Goal: Check status: Check status

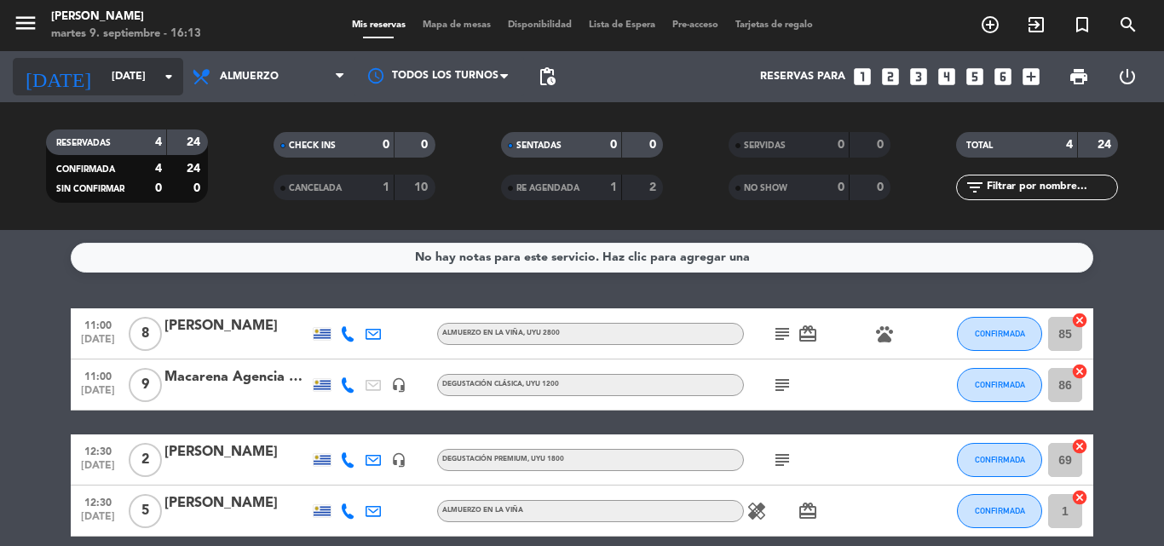
click at [170, 77] on icon "arrow_drop_down" at bounding box center [169, 76] width 20 height 20
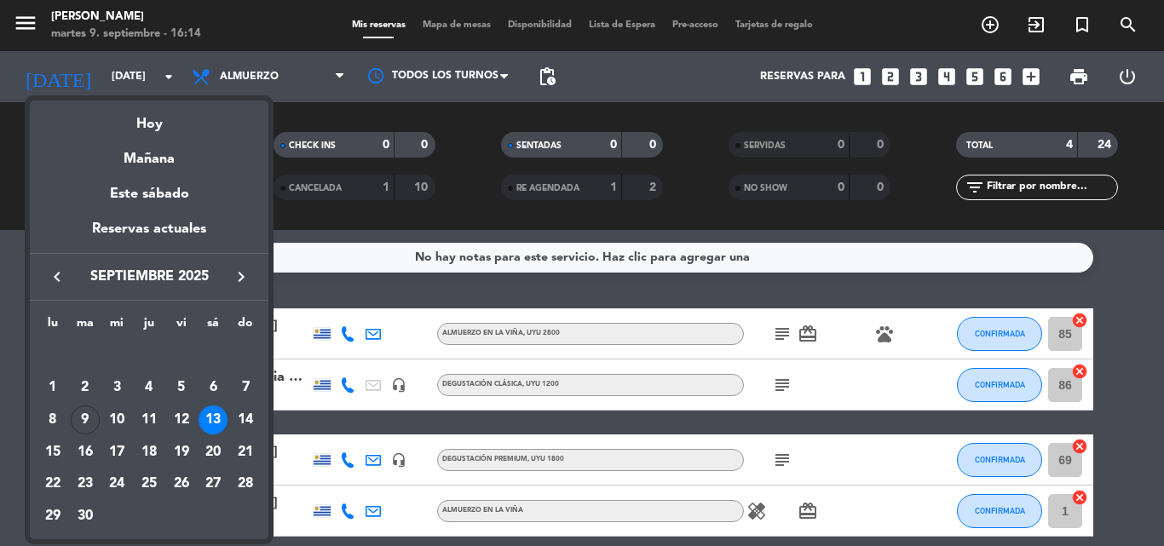
click at [182, 420] on div "12" at bounding box center [181, 420] width 29 height 29
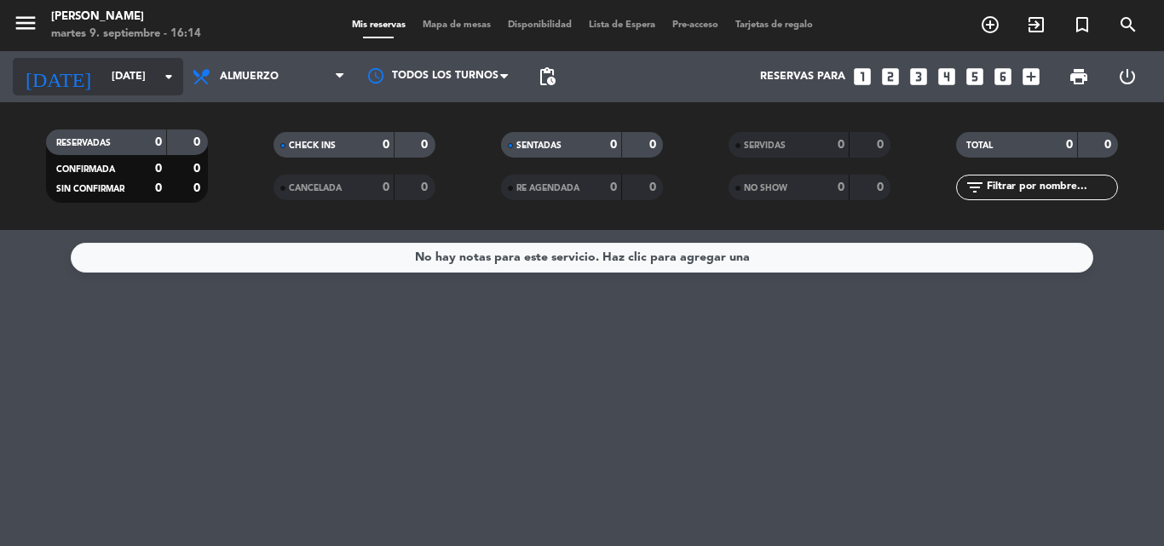
click at [169, 82] on icon "arrow_drop_down" at bounding box center [169, 76] width 20 height 20
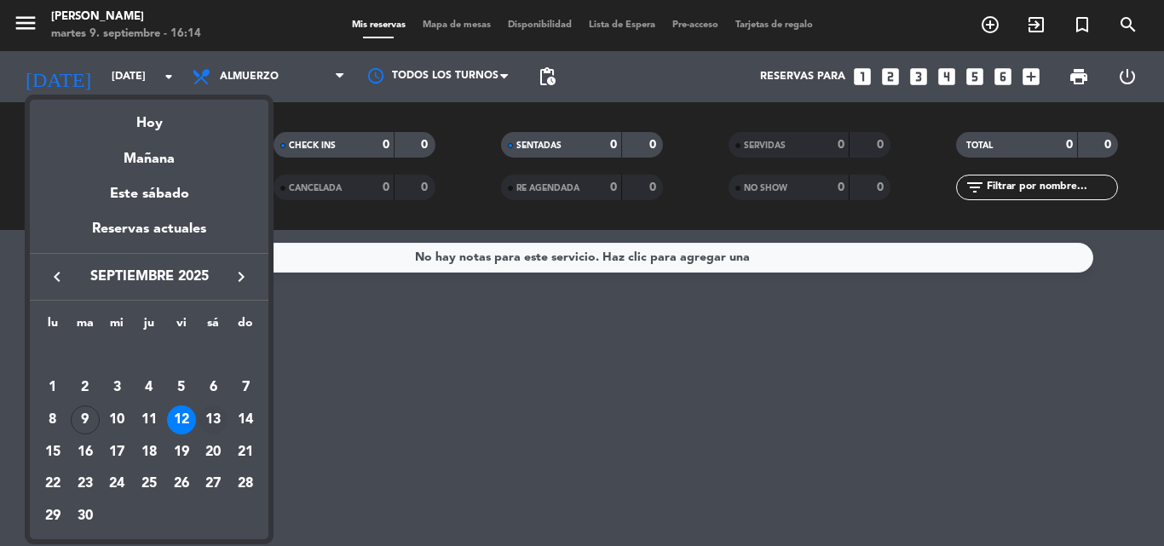
click at [212, 419] on div "13" at bounding box center [213, 420] width 29 height 29
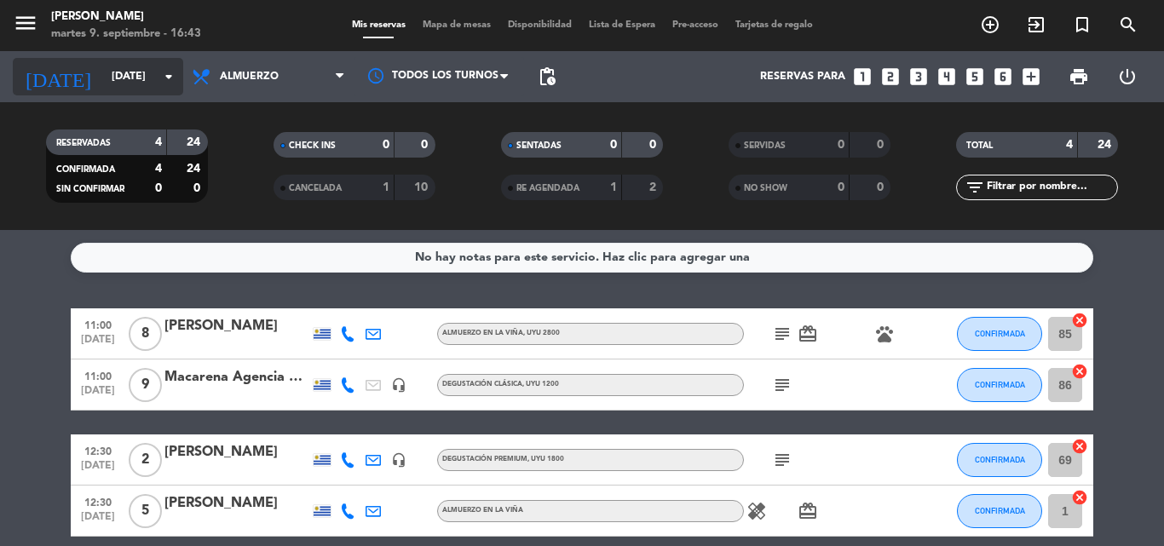
click at [170, 75] on icon "arrow_drop_down" at bounding box center [169, 76] width 20 height 20
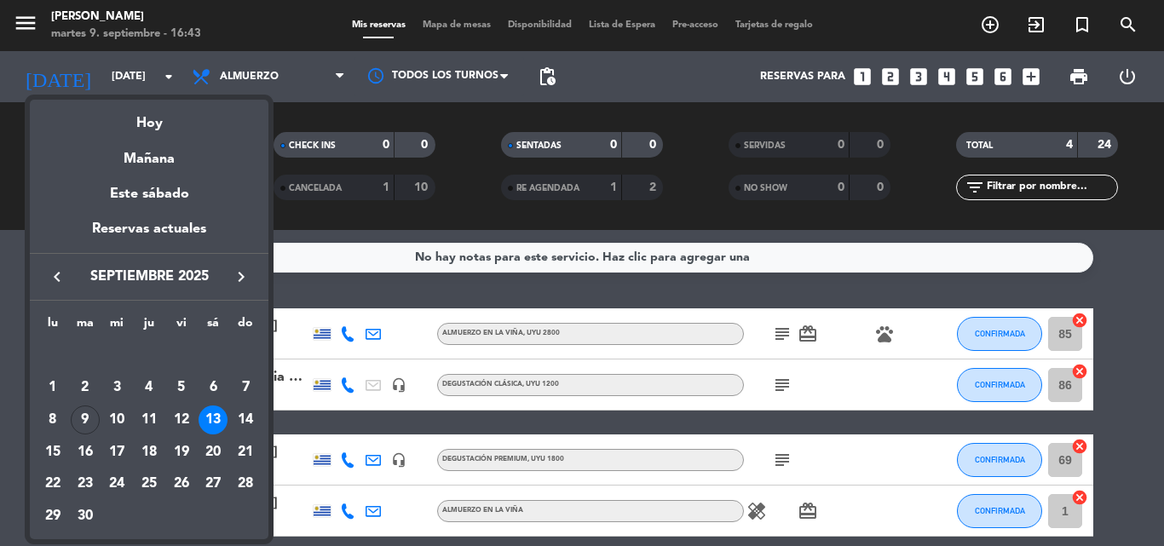
click at [153, 419] on div "11" at bounding box center [149, 420] width 29 height 29
type input "[DEMOGRAPHIC_DATA][DATE]"
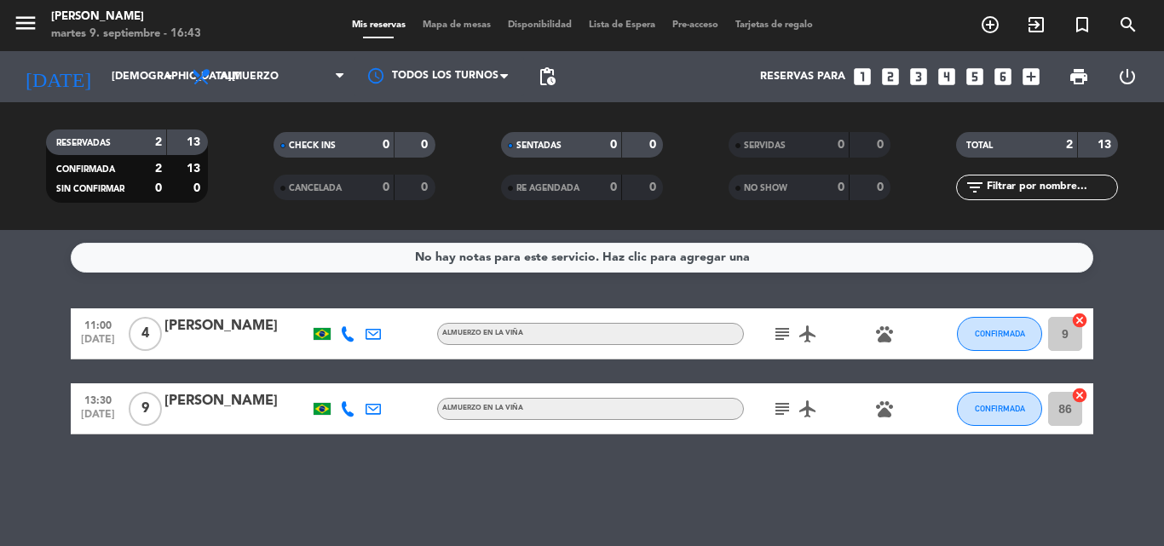
click at [785, 404] on icon "subject" at bounding box center [782, 409] width 20 height 20
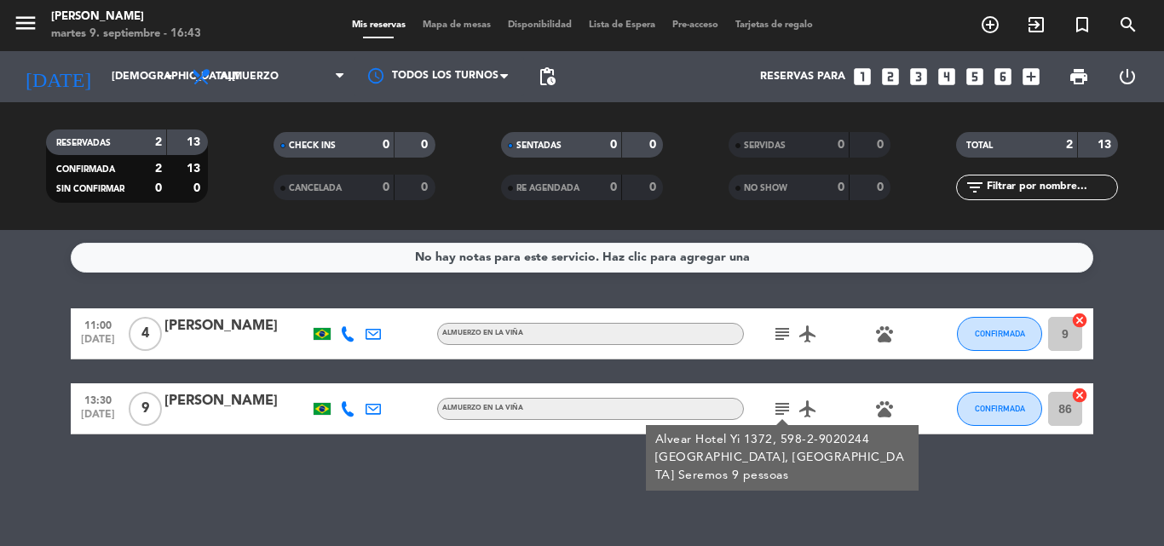
click at [788, 335] on icon "subject" at bounding box center [782, 334] width 20 height 20
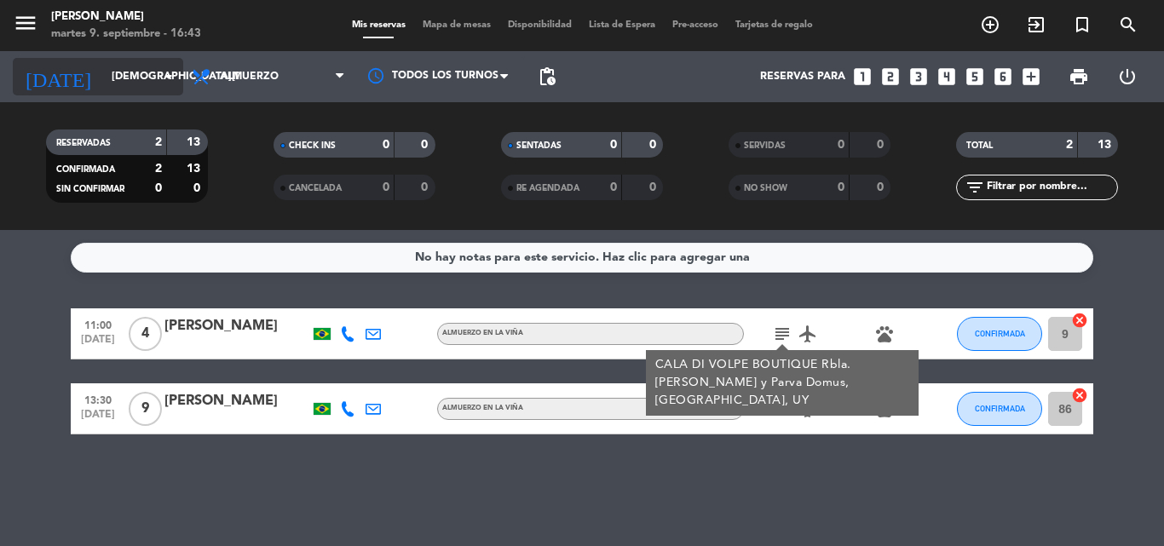
click at [167, 78] on icon "arrow_drop_down" at bounding box center [169, 76] width 20 height 20
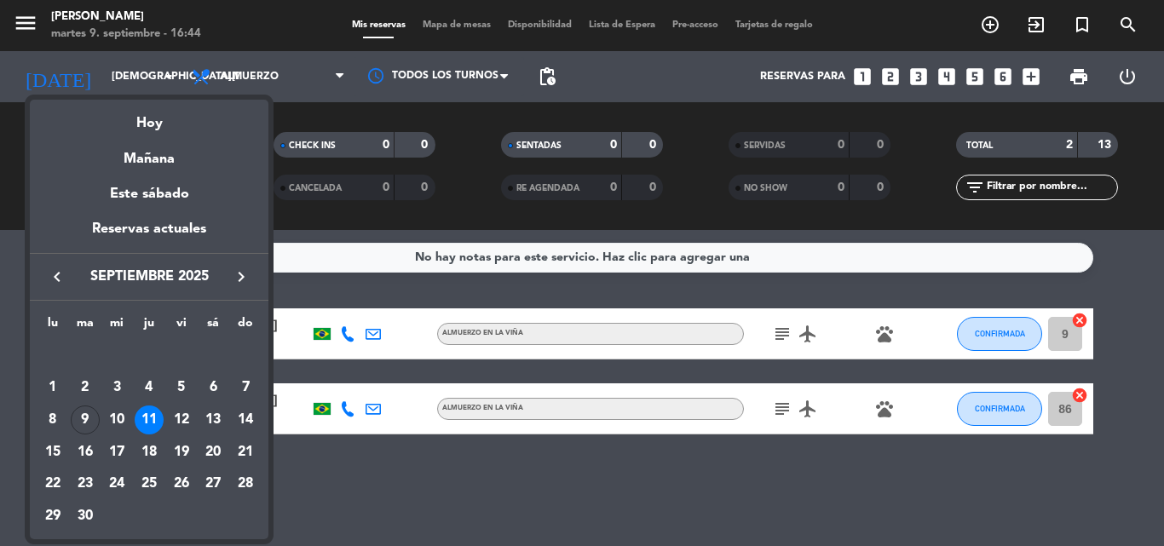
click at [537, 476] on div at bounding box center [582, 273] width 1164 height 546
